Goal: Navigation & Orientation: Find specific page/section

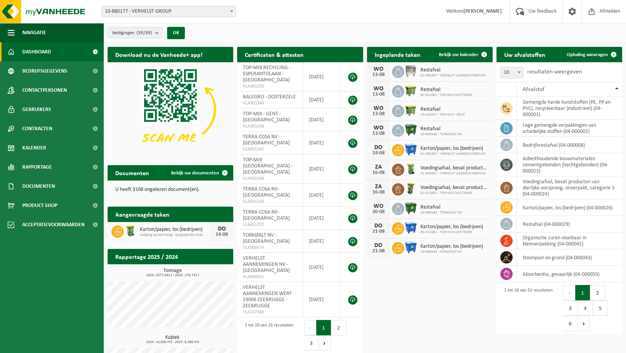
click at [41, 48] on span "Dashboard" at bounding box center [36, 51] width 29 height 19
click at [40, 91] on span "Contactpersonen" at bounding box center [44, 90] width 45 height 19
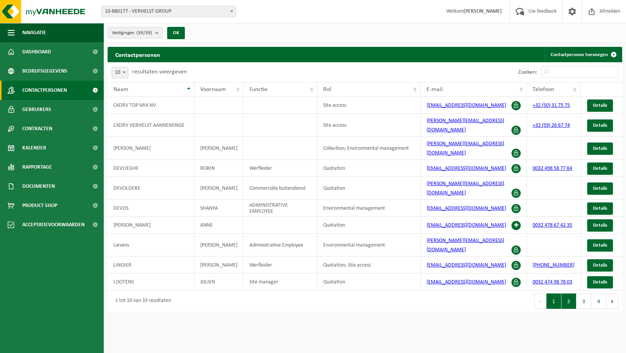
click at [567, 293] on button "2" at bounding box center [568, 300] width 15 height 15
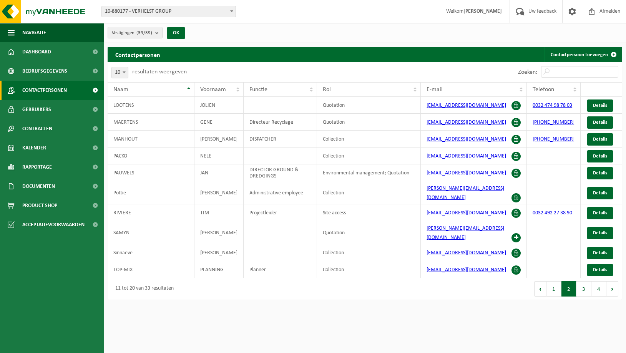
click at [567, 281] on button "2" at bounding box center [568, 288] width 15 height 15
click at [580, 281] on button "3" at bounding box center [583, 288] width 15 height 15
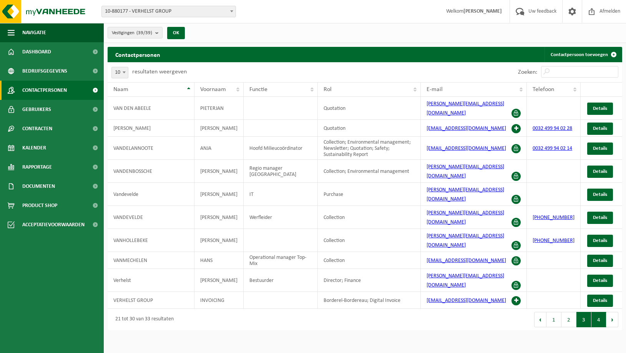
click at [599, 312] on button "4" at bounding box center [598, 319] width 15 height 15
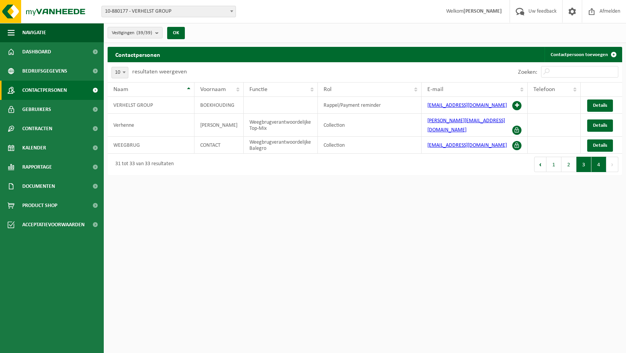
click at [584, 159] on button "3" at bounding box center [583, 164] width 15 height 15
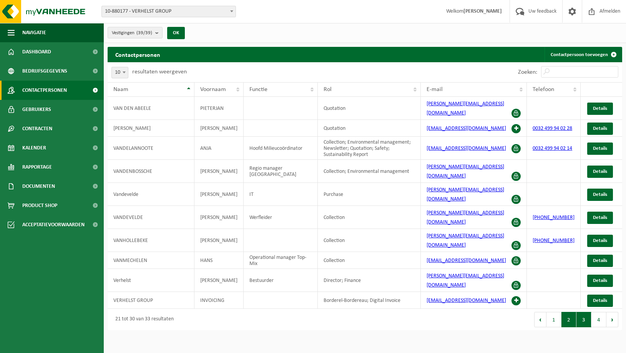
click at [568, 312] on button "2" at bounding box center [568, 319] width 15 height 15
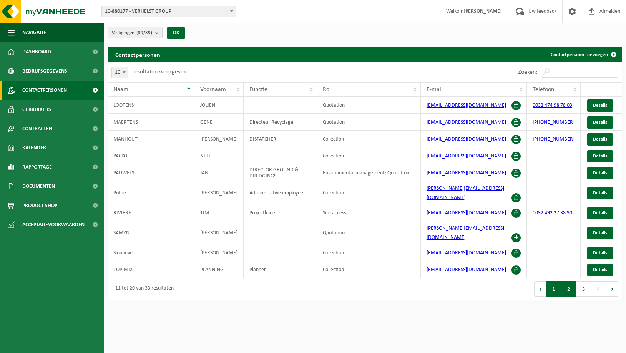
click at [556, 281] on button "1" at bounding box center [553, 288] width 15 height 15
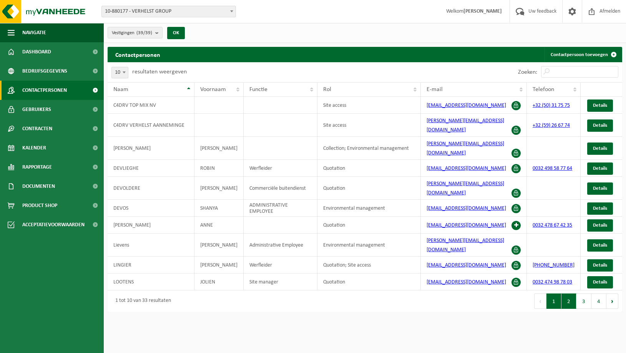
click at [569, 293] on button "2" at bounding box center [568, 300] width 15 height 15
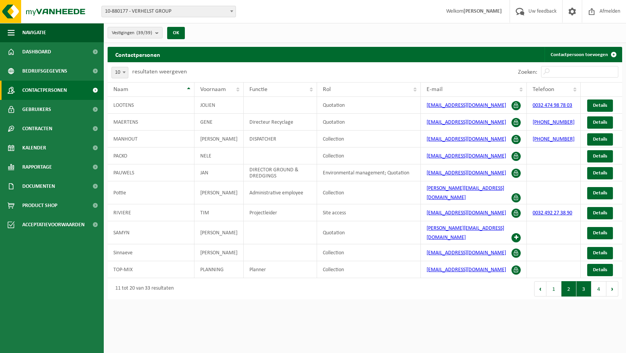
click at [582, 281] on button "3" at bounding box center [583, 288] width 15 height 15
